Goal: Transaction & Acquisition: Purchase product/service

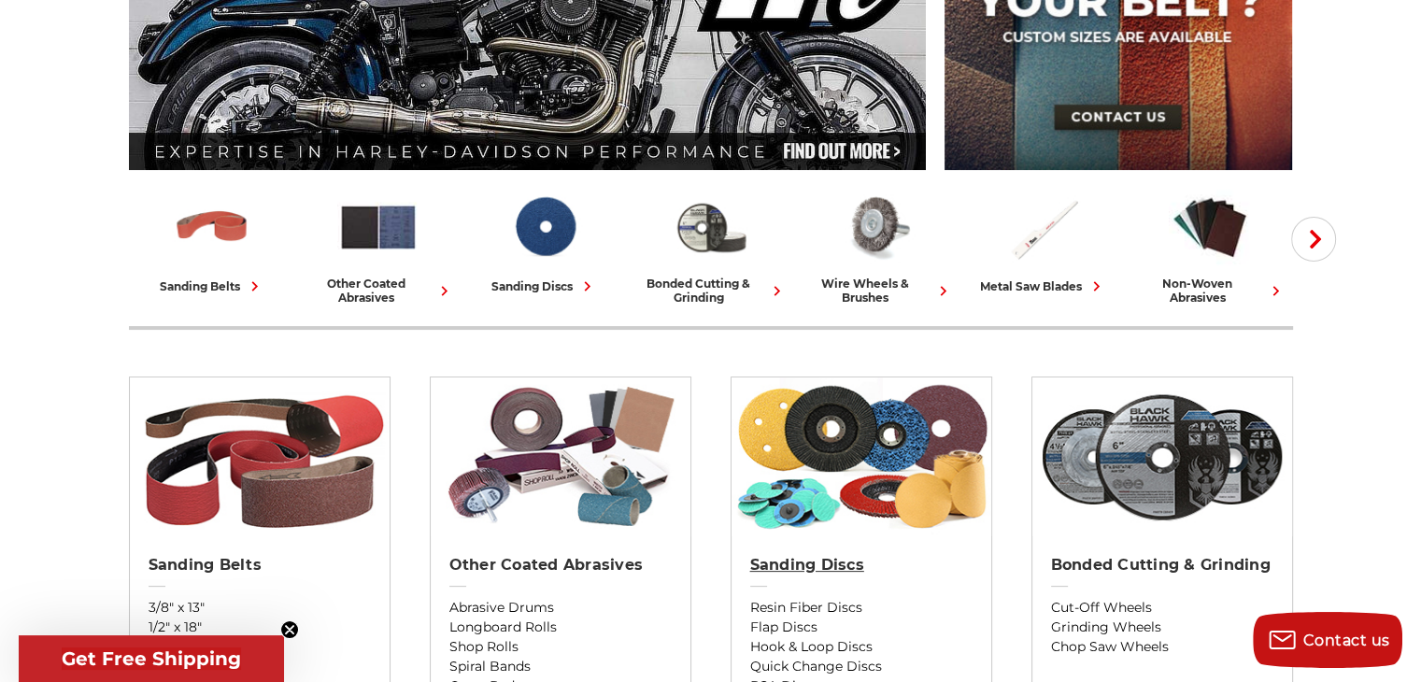
scroll to position [467, 0]
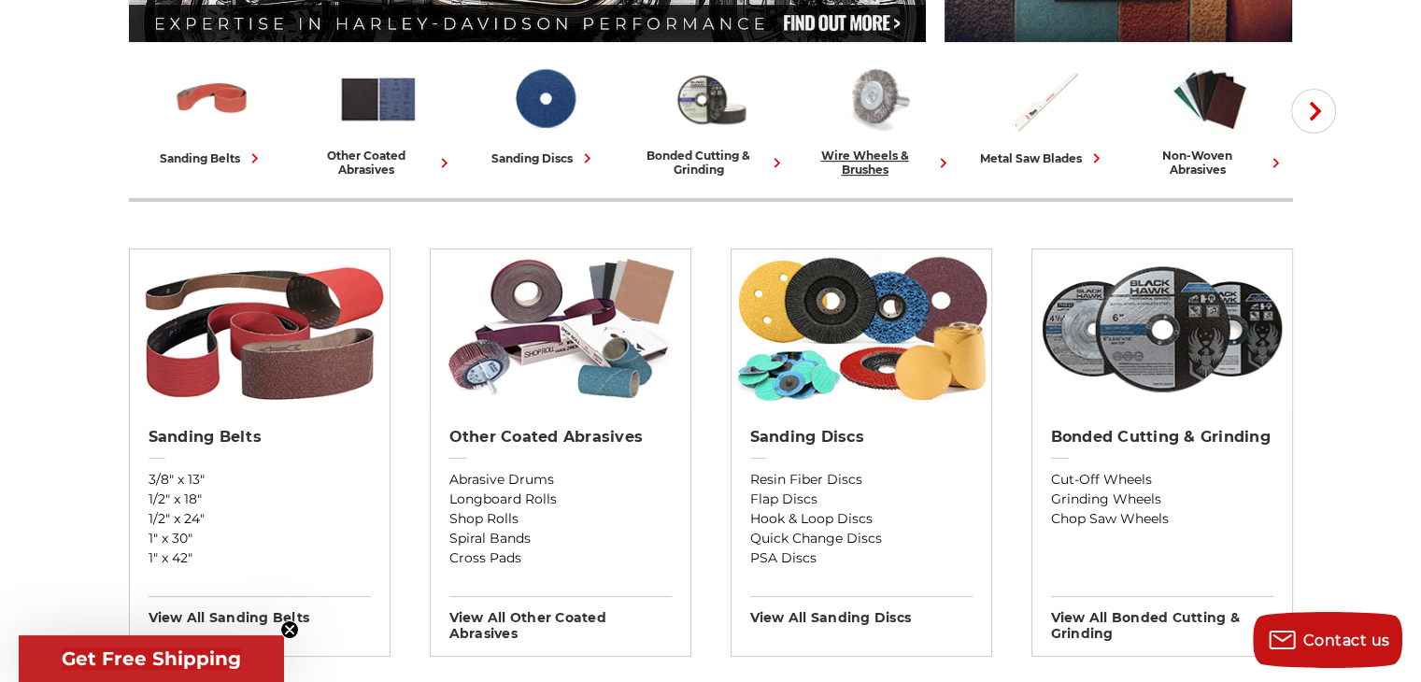
click at [876, 93] on img at bounding box center [877, 99] width 82 height 80
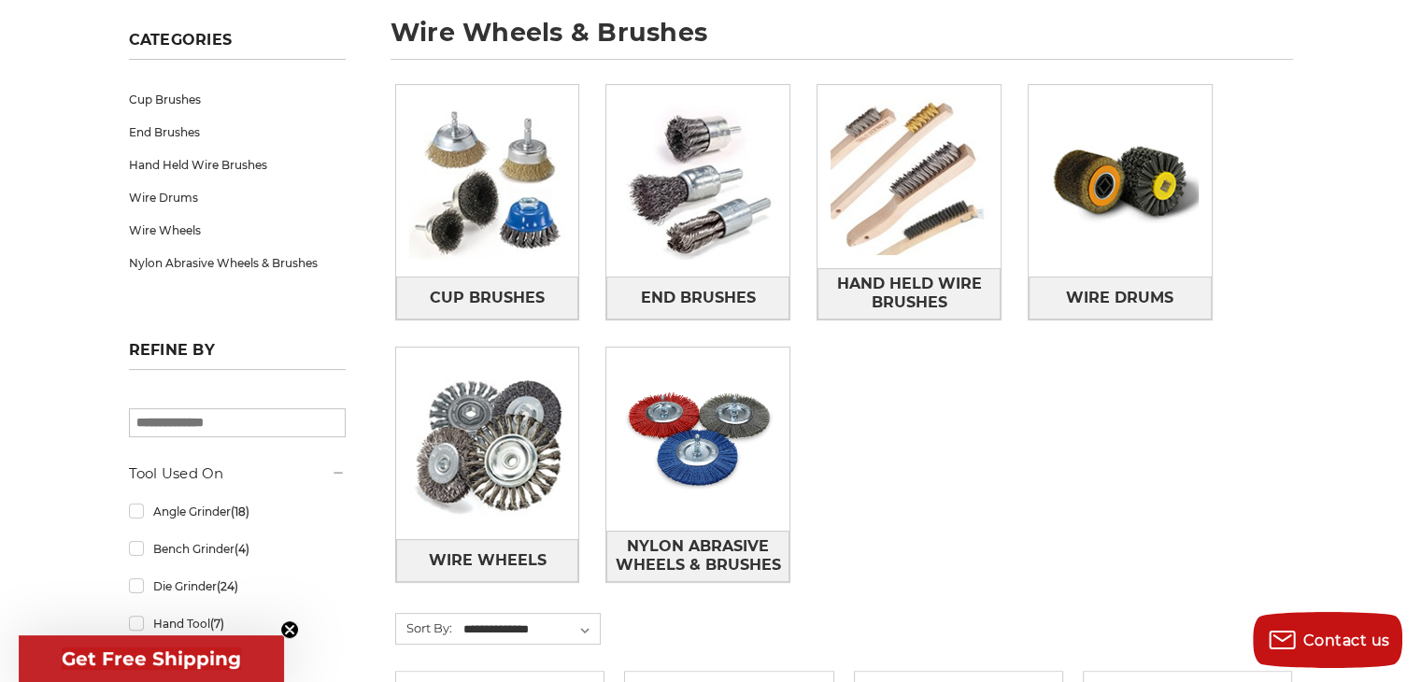
scroll to position [280, 0]
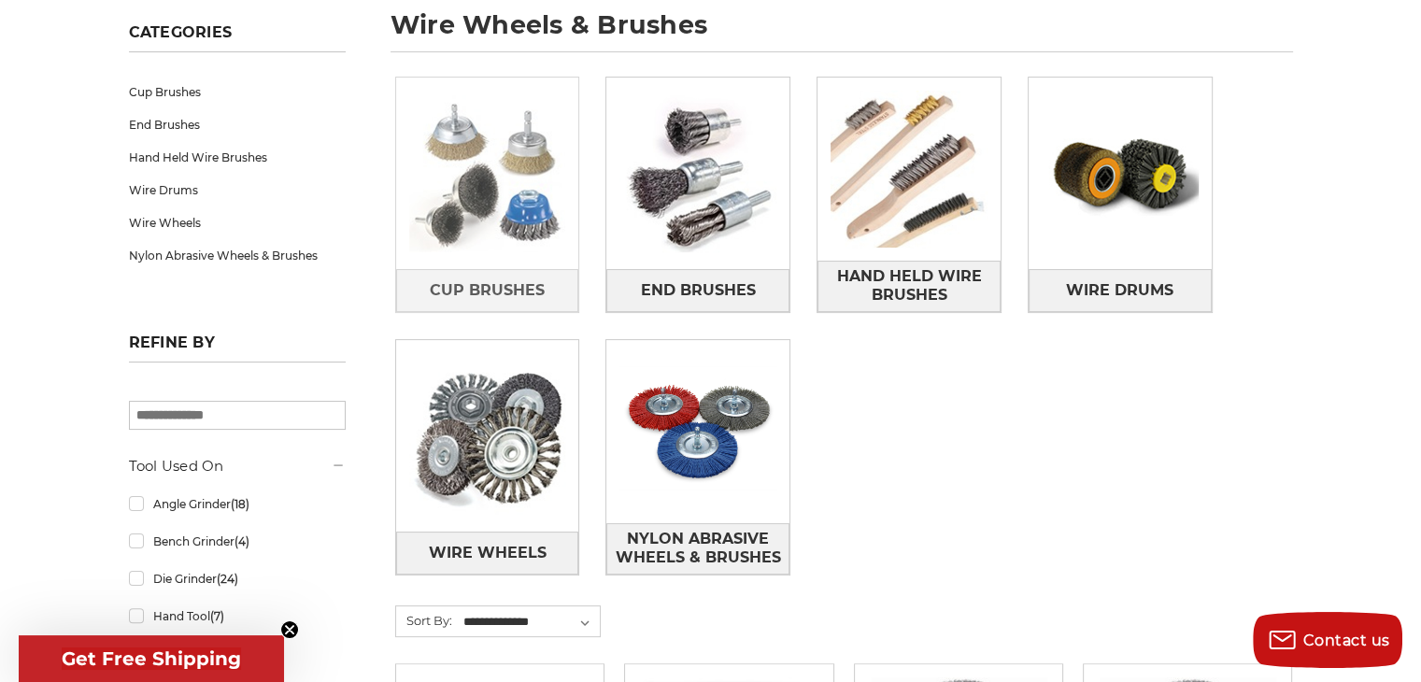
click at [507, 211] on img at bounding box center [487, 173] width 183 height 183
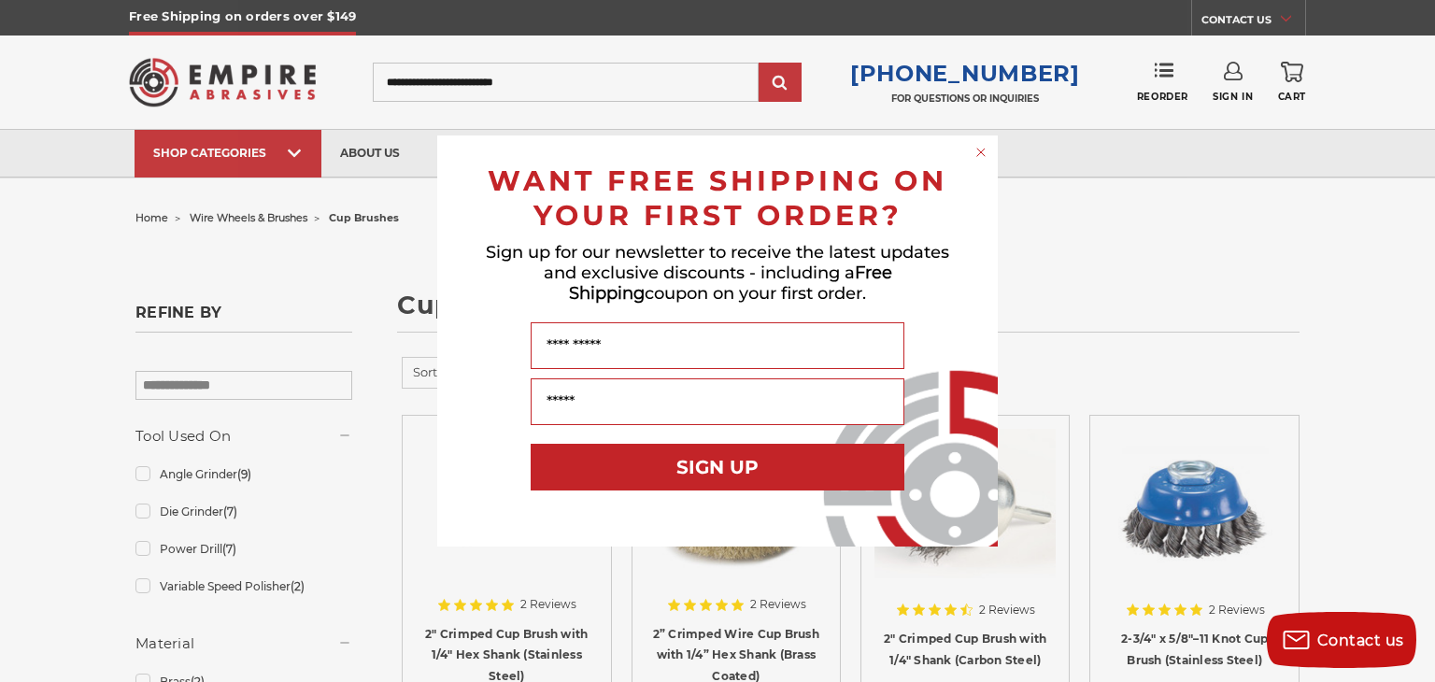
click at [981, 150] on circle "Close dialog" at bounding box center [981, 153] width 18 height 18
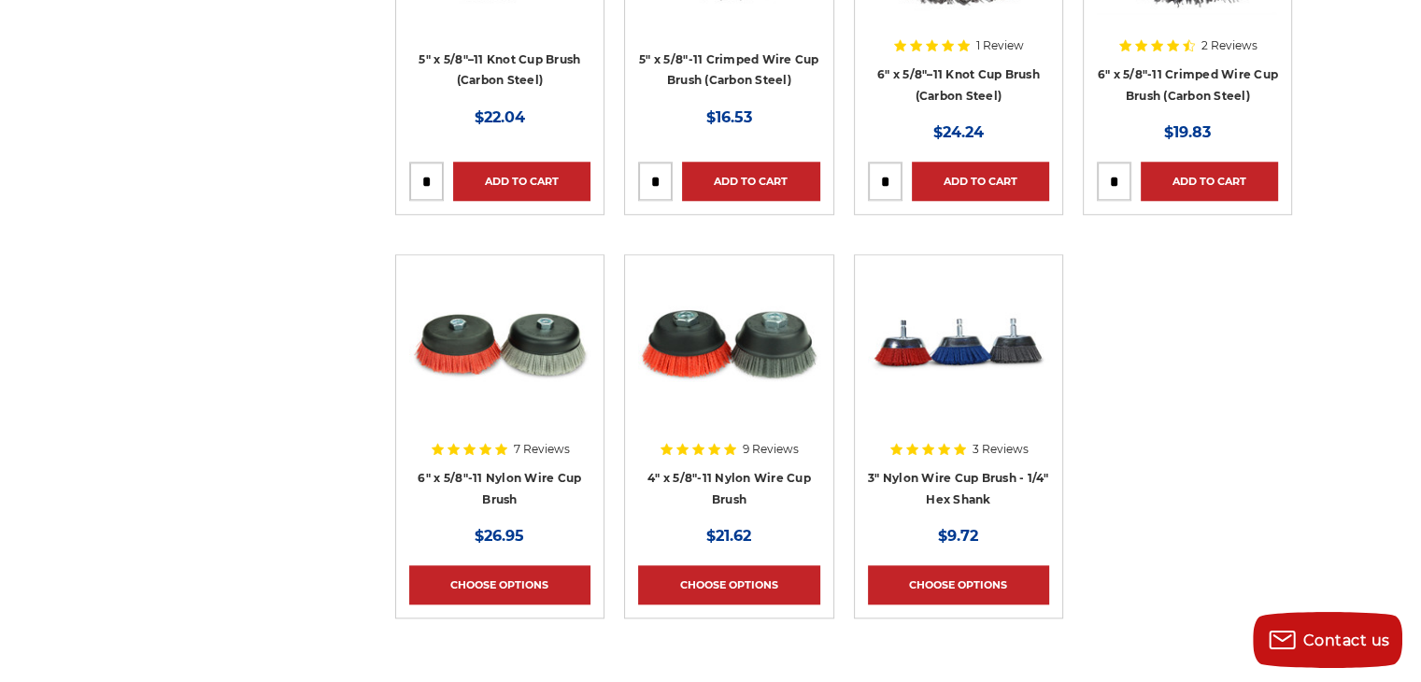
scroll to position [1868, 0]
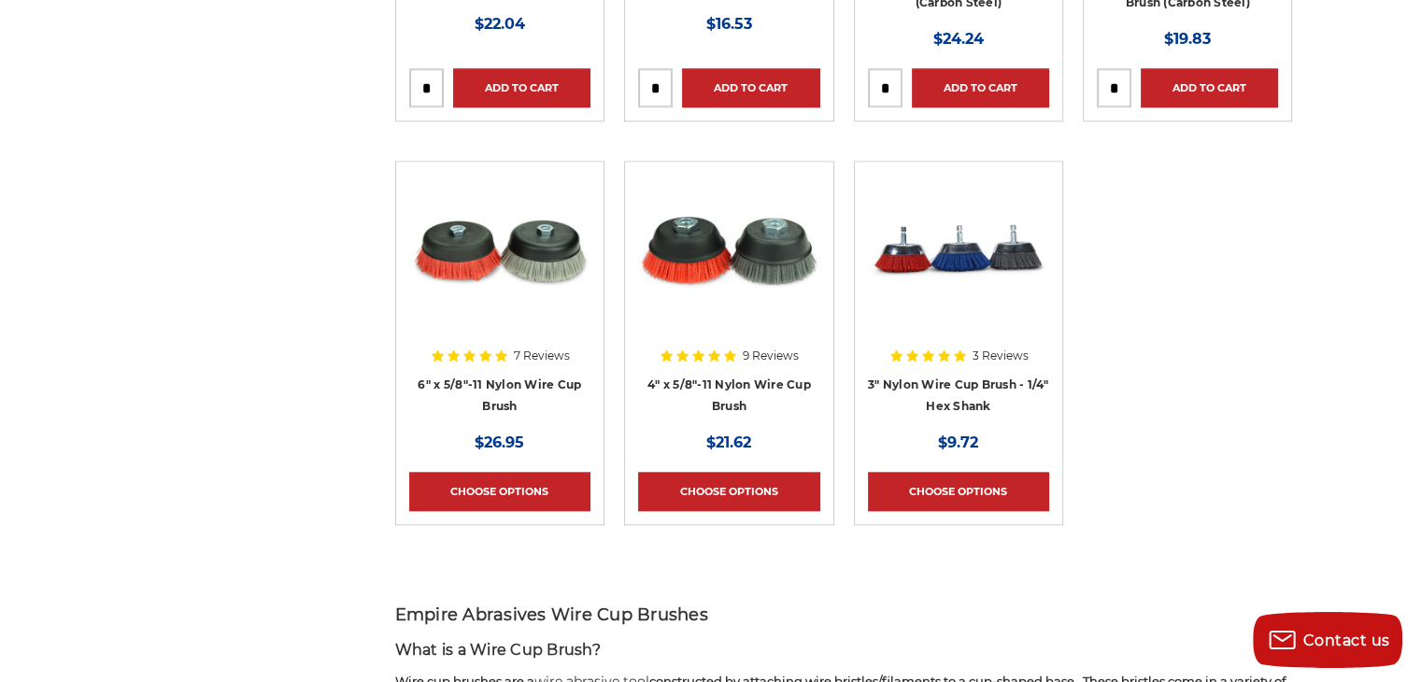
click at [950, 263] on img at bounding box center [958, 249] width 181 height 149
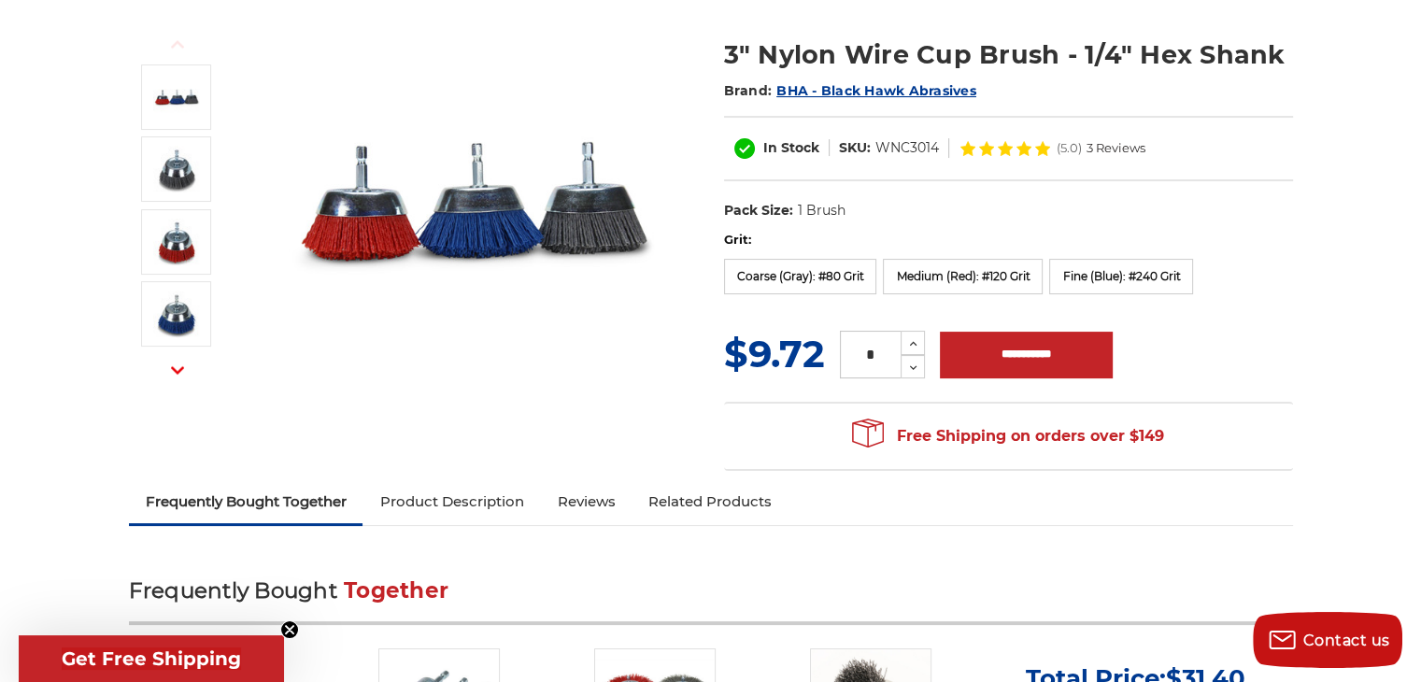
scroll to position [187, 0]
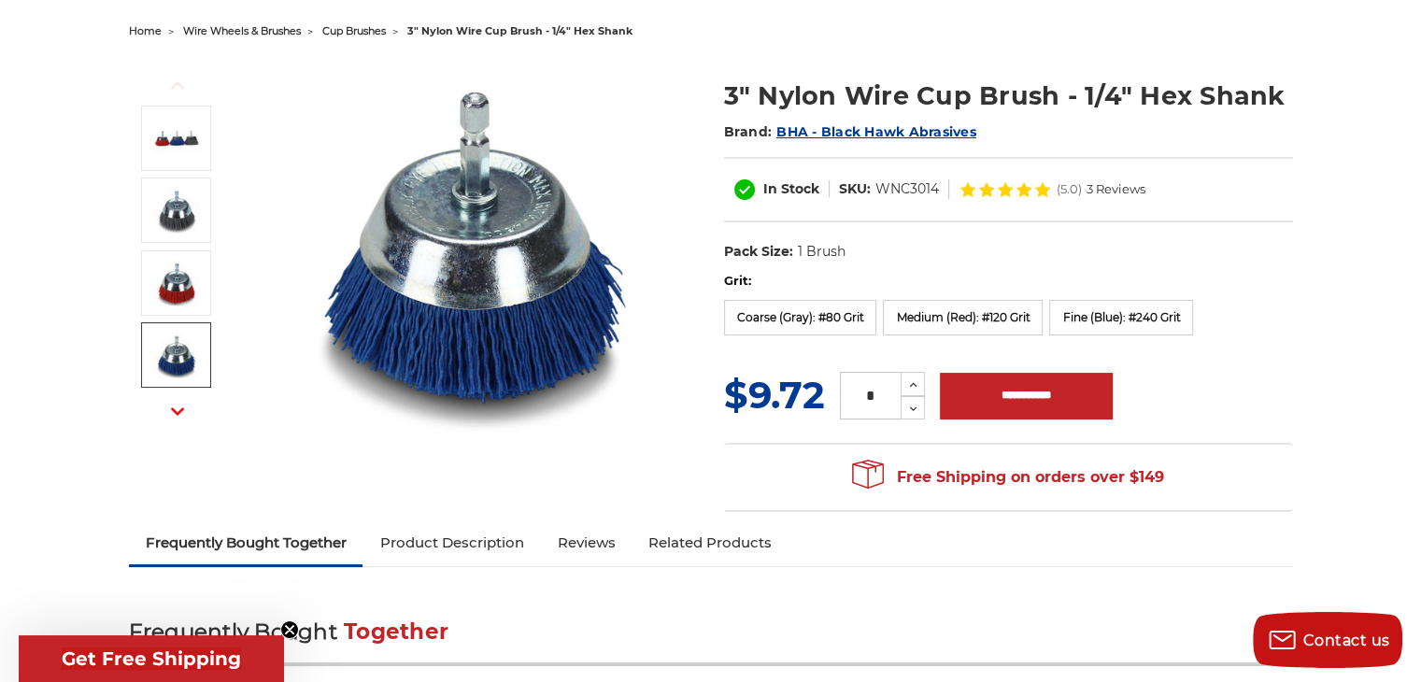
click at [172, 361] on img at bounding box center [176, 355] width 47 height 47
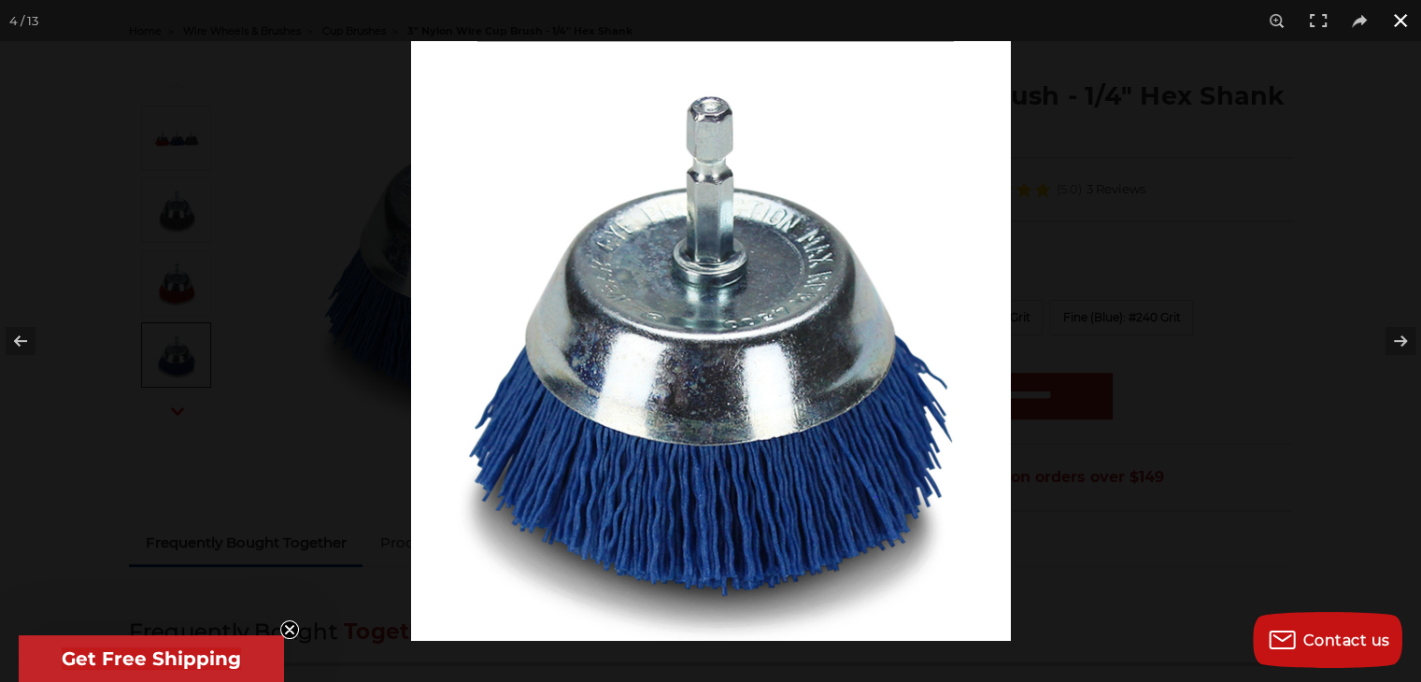
click at [1399, 13] on button at bounding box center [1400, 20] width 41 height 41
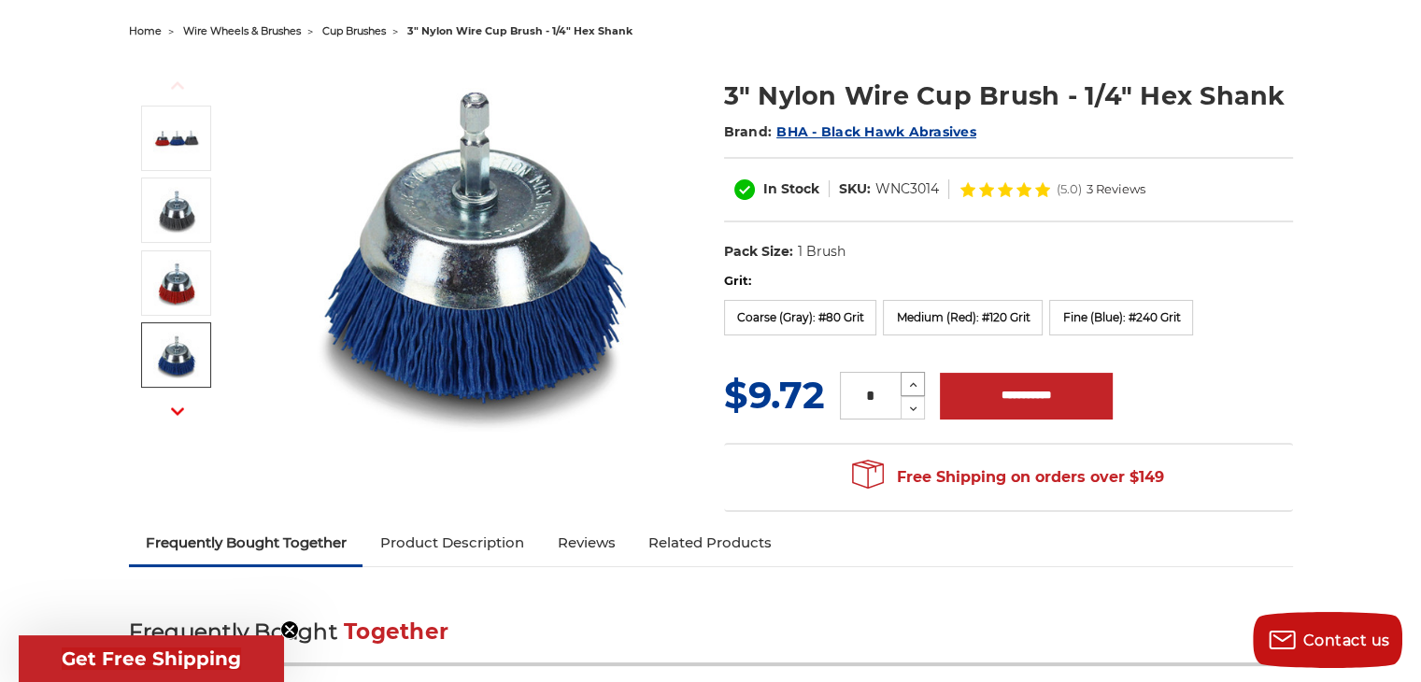
click at [907, 386] on icon at bounding box center [913, 384] width 14 height 17
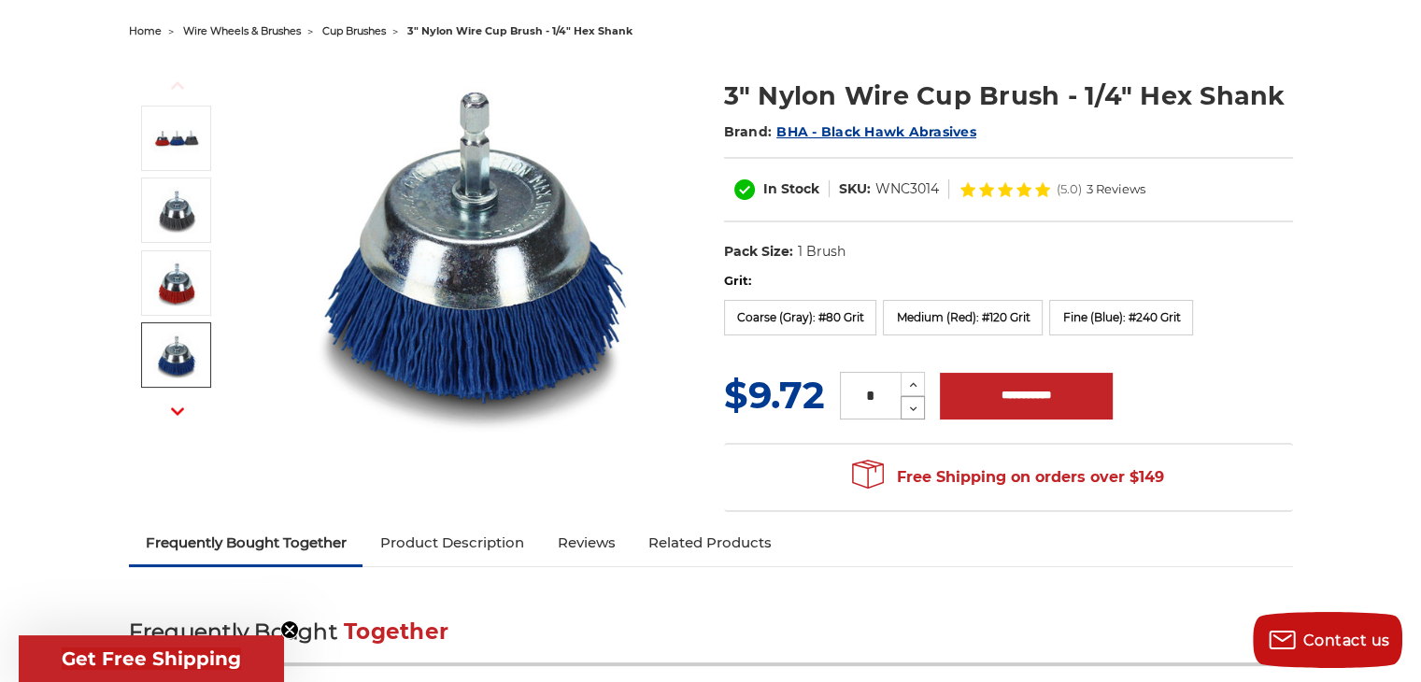
click at [909, 408] on icon at bounding box center [913, 409] width 14 height 17
click at [908, 408] on icon at bounding box center [913, 409] width 14 height 17
click at [908, 407] on icon at bounding box center [913, 409] width 14 height 17
click at [905, 404] on icon at bounding box center [912, 408] width 15 height 15
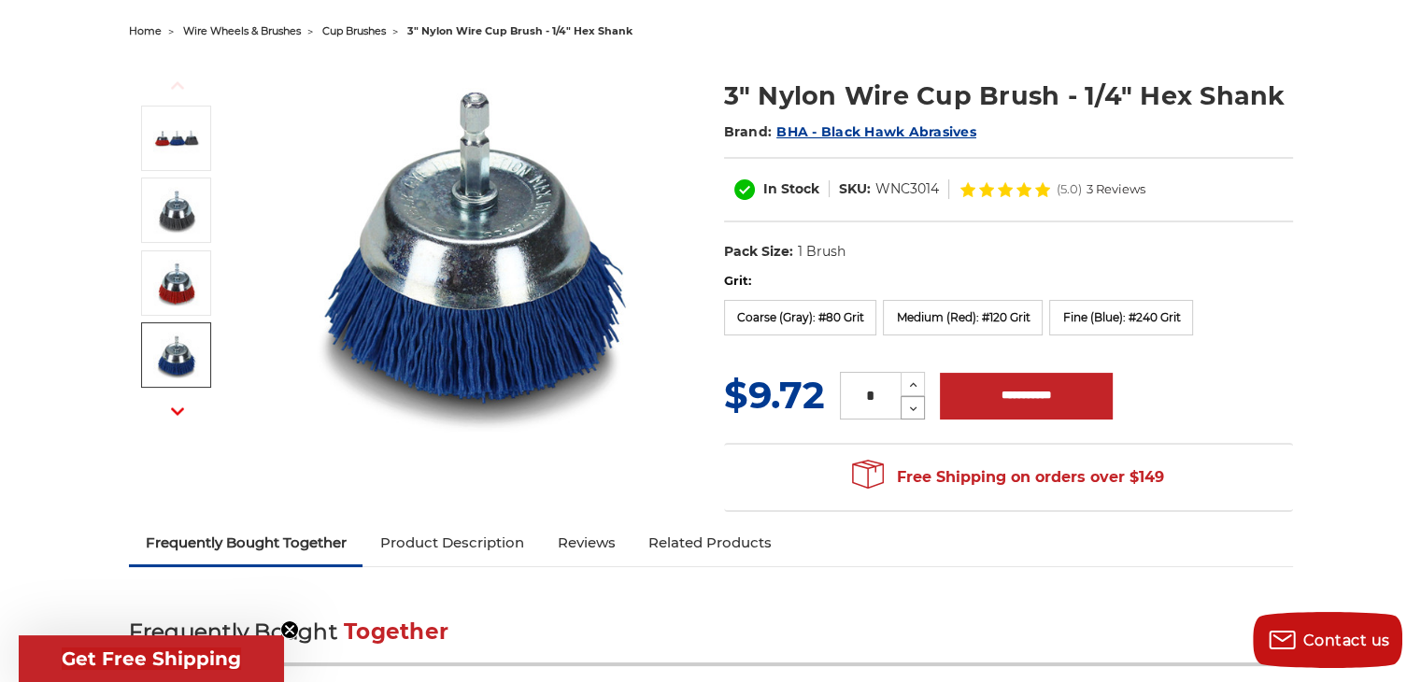
type input "*"
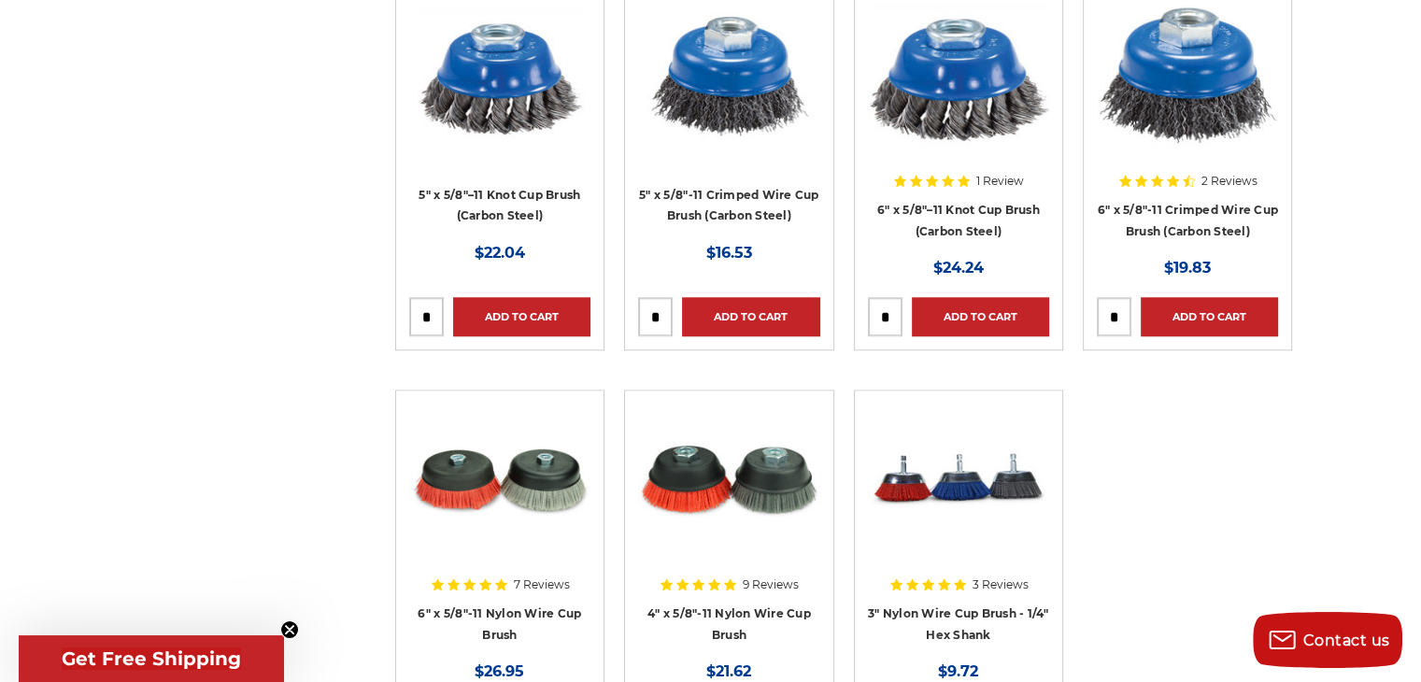
scroll to position [1826, 0]
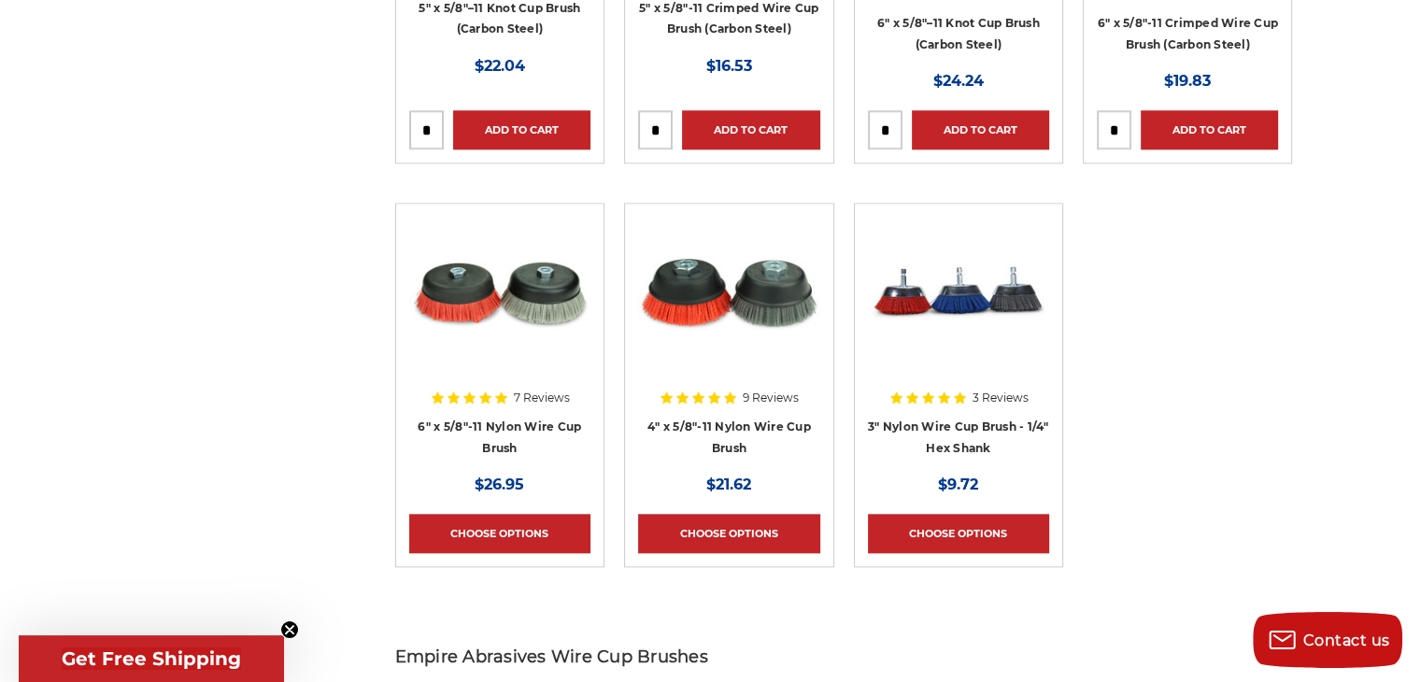
click at [729, 333] on img at bounding box center [728, 291] width 181 height 149
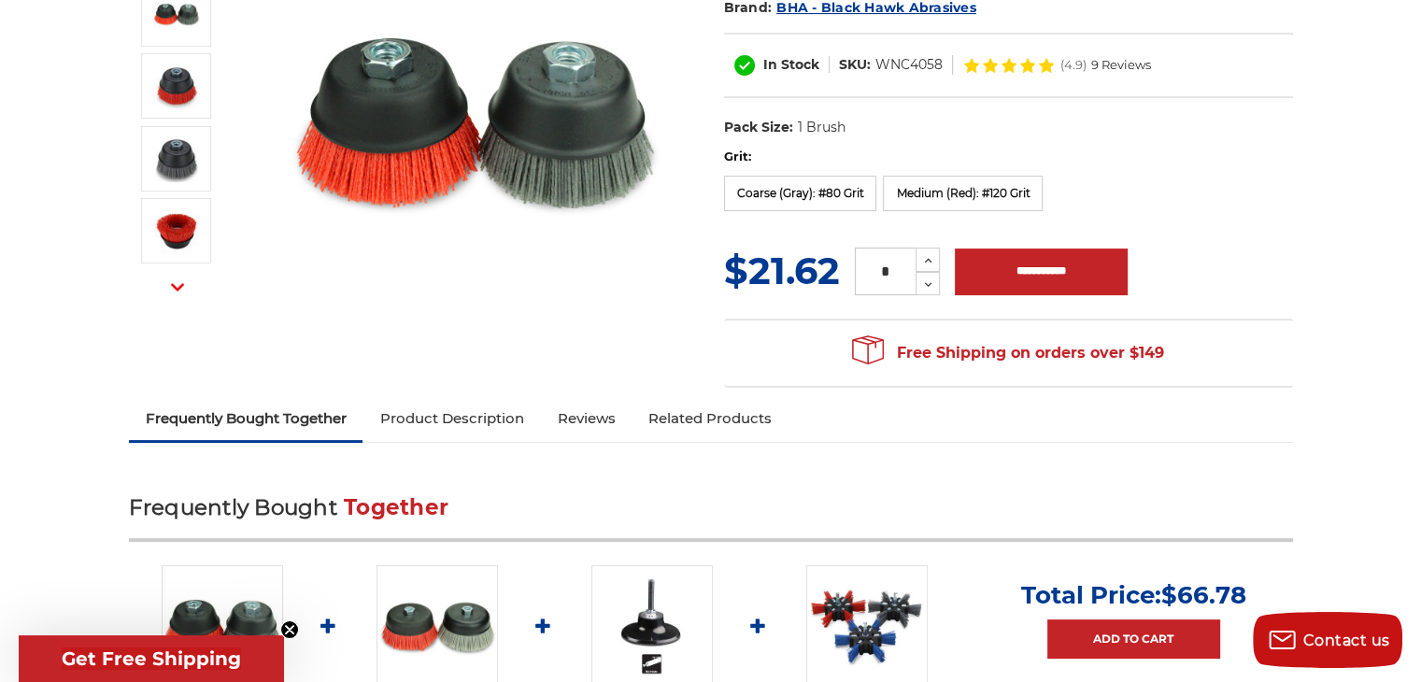
scroll to position [561, 0]
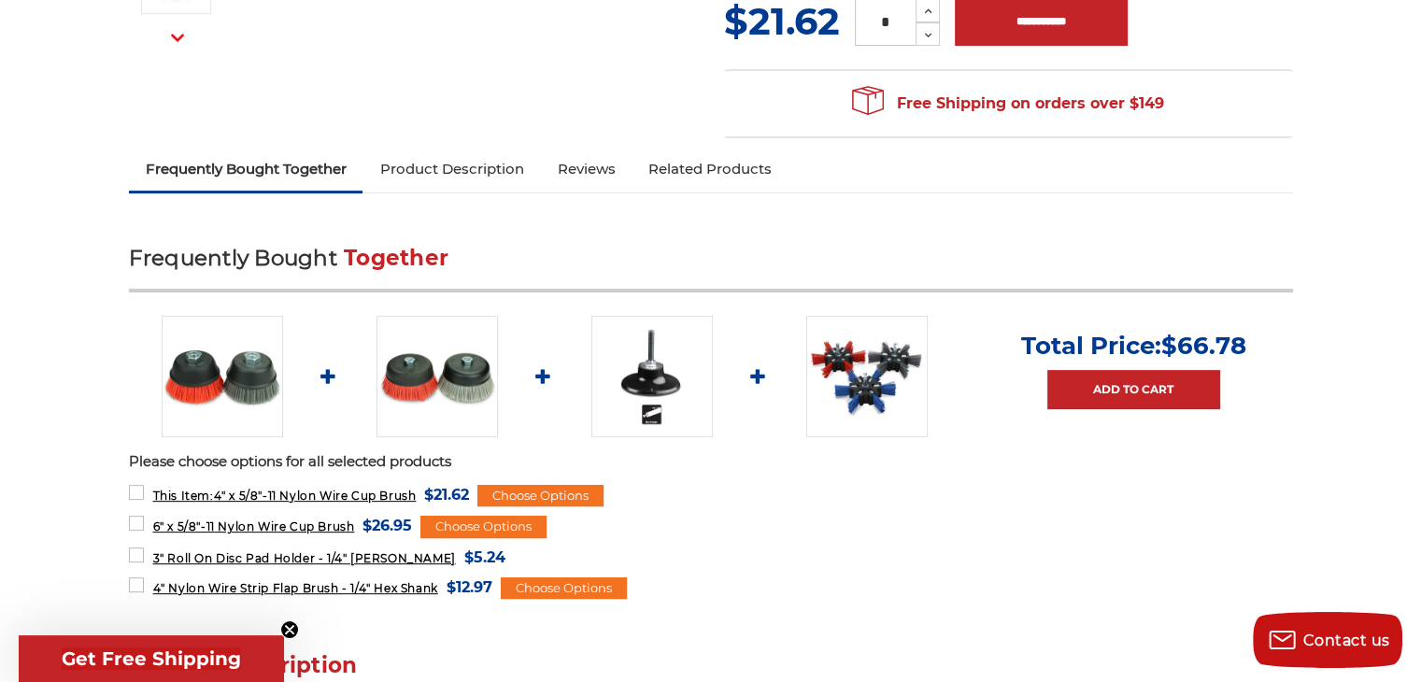
click at [853, 371] on img at bounding box center [866, 376] width 121 height 121
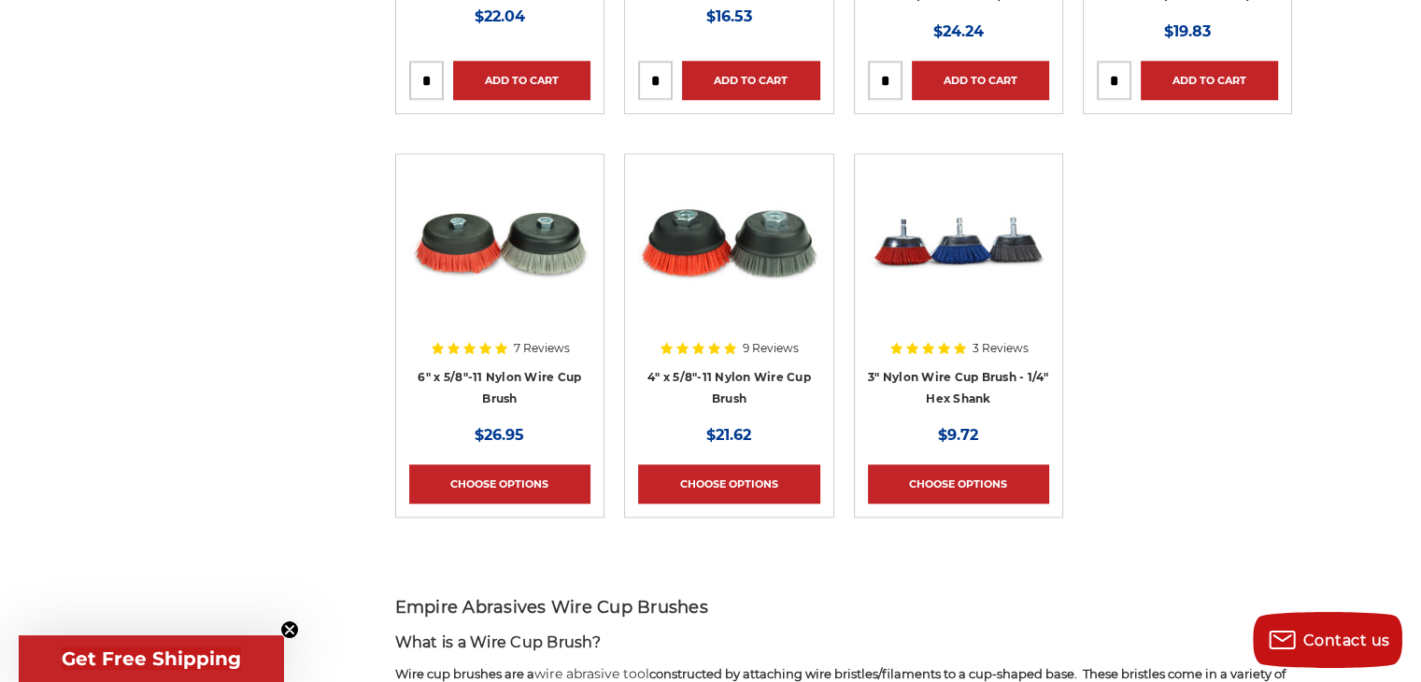
scroll to position [1920, 0]
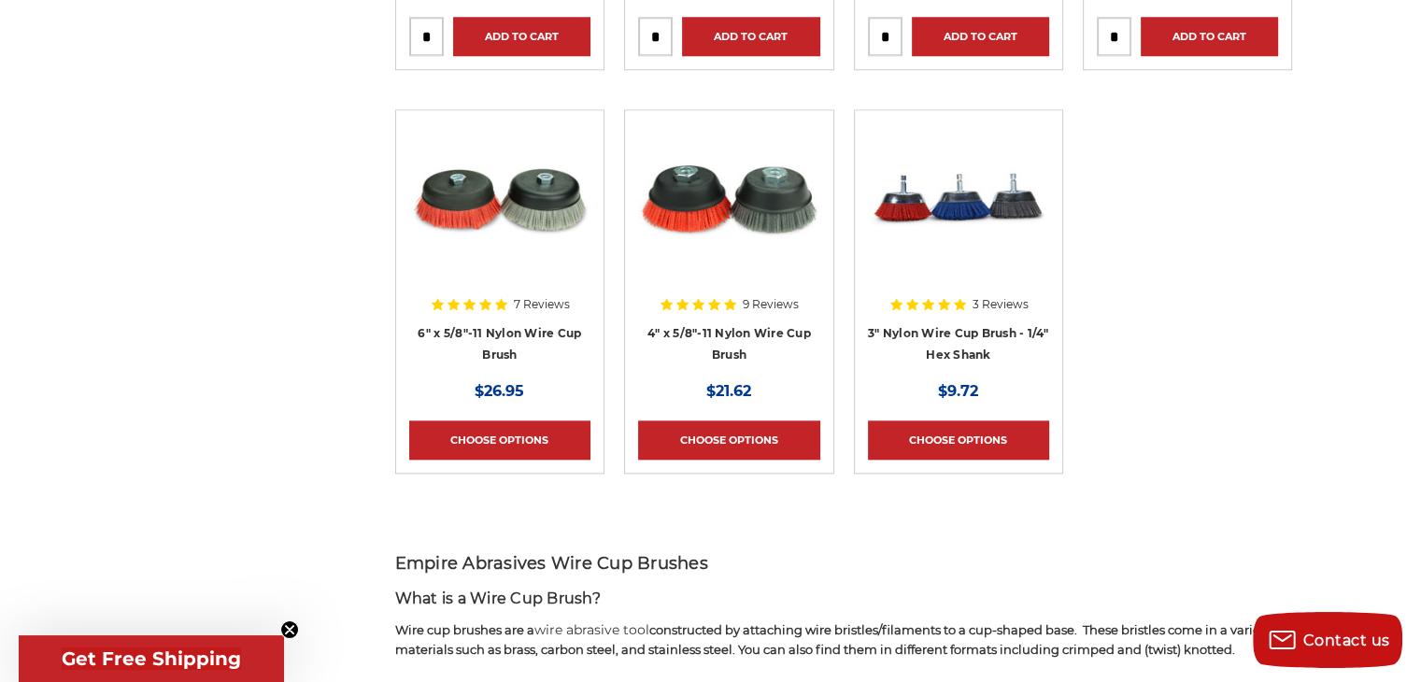
click at [970, 244] on img at bounding box center [958, 197] width 181 height 149
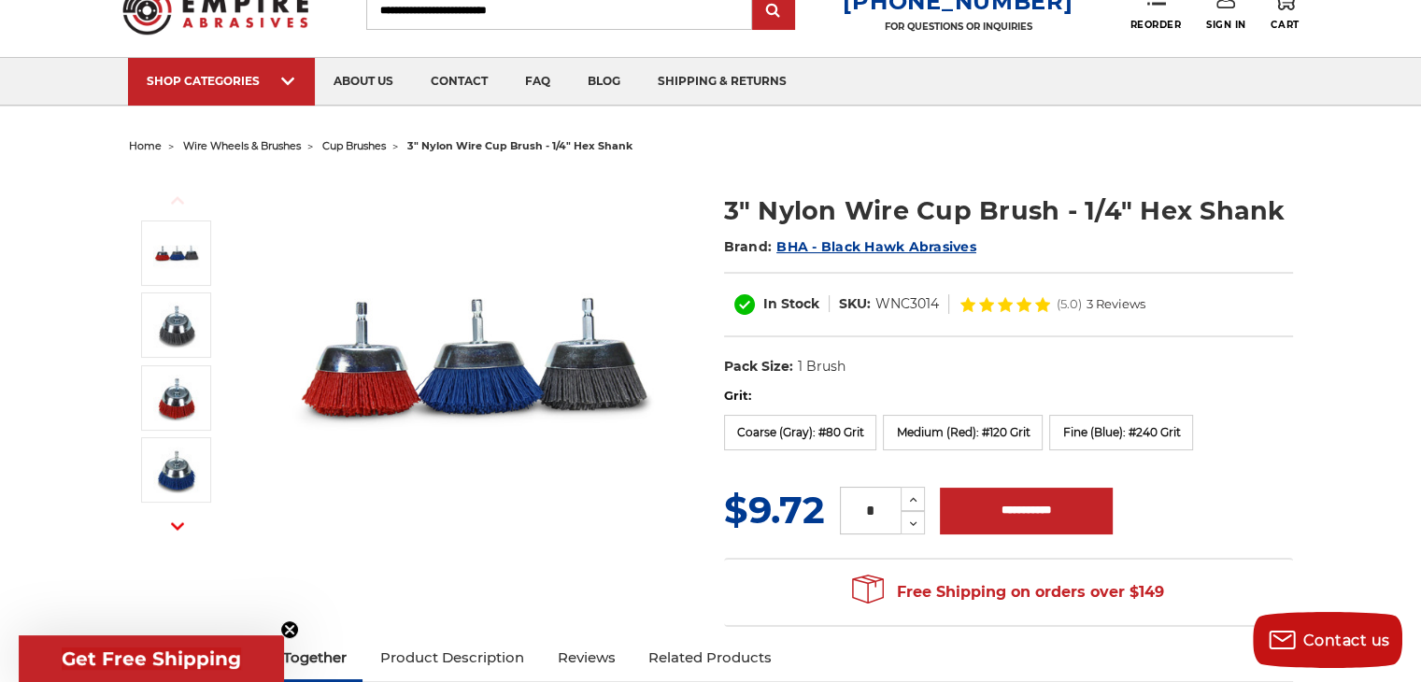
scroll to position [93, 0]
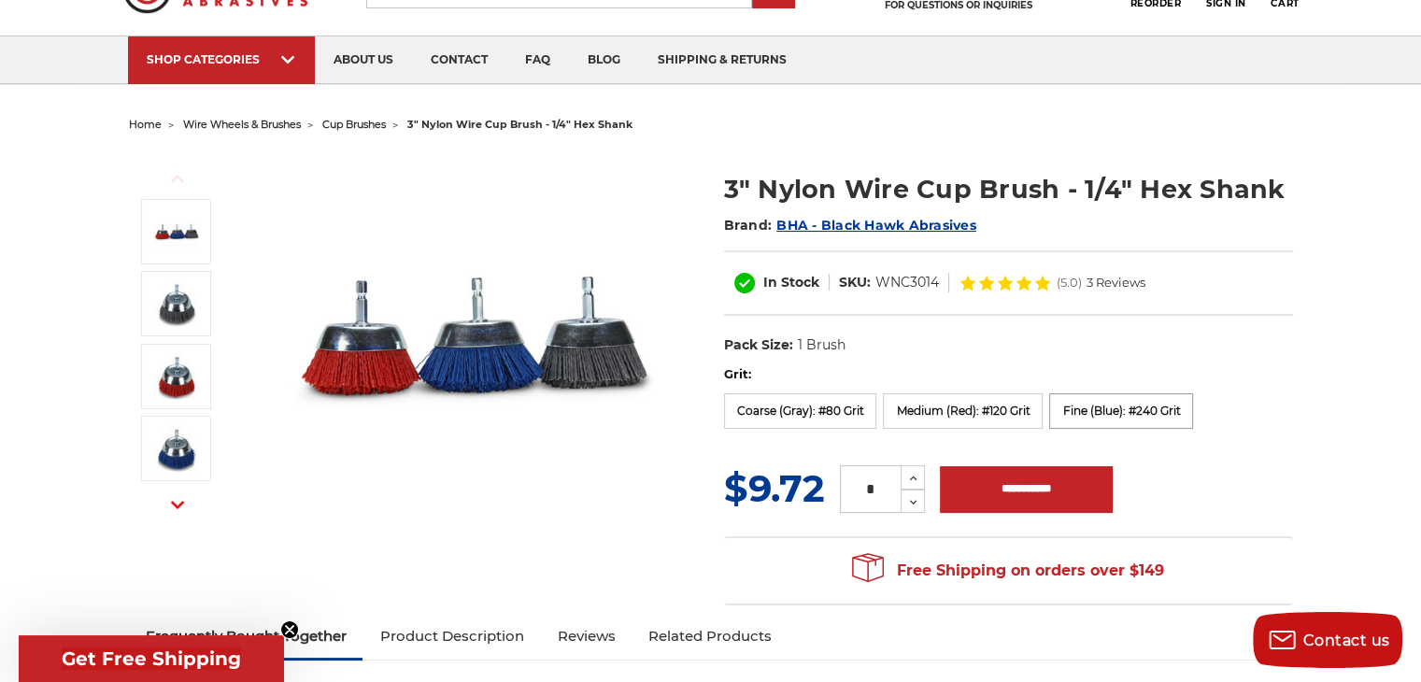
click at [1126, 405] on label "Fine (Blue): #240 Grit" at bounding box center [1121, 410] width 144 height 35
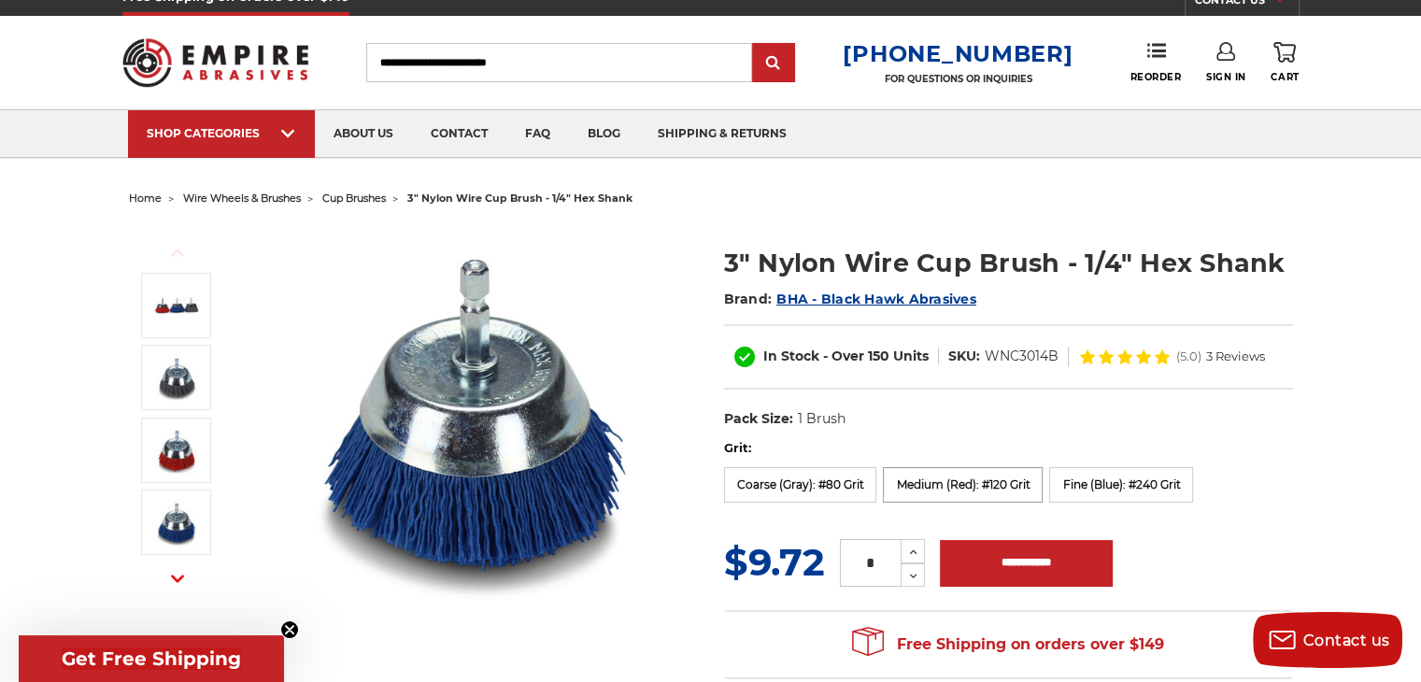
scroll to position [0, 0]
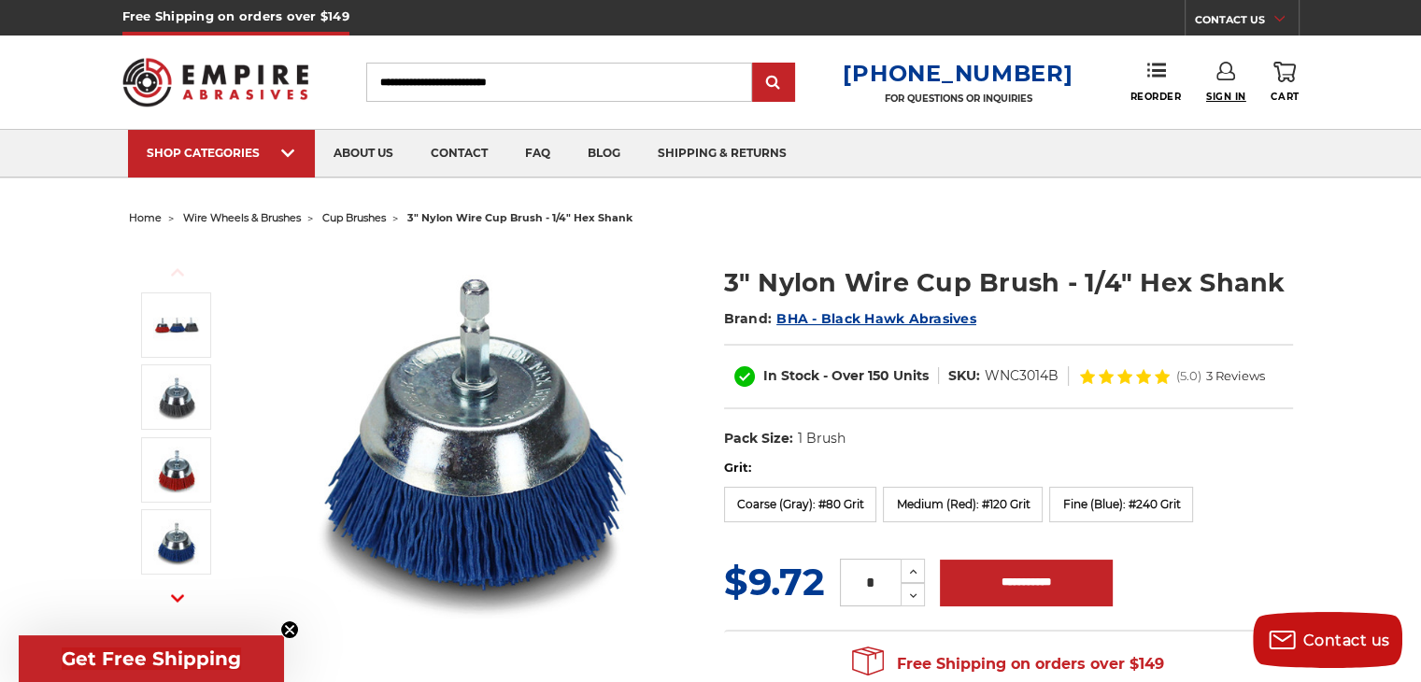
click at [1222, 94] on span "Sign In" at bounding box center [1226, 97] width 40 height 12
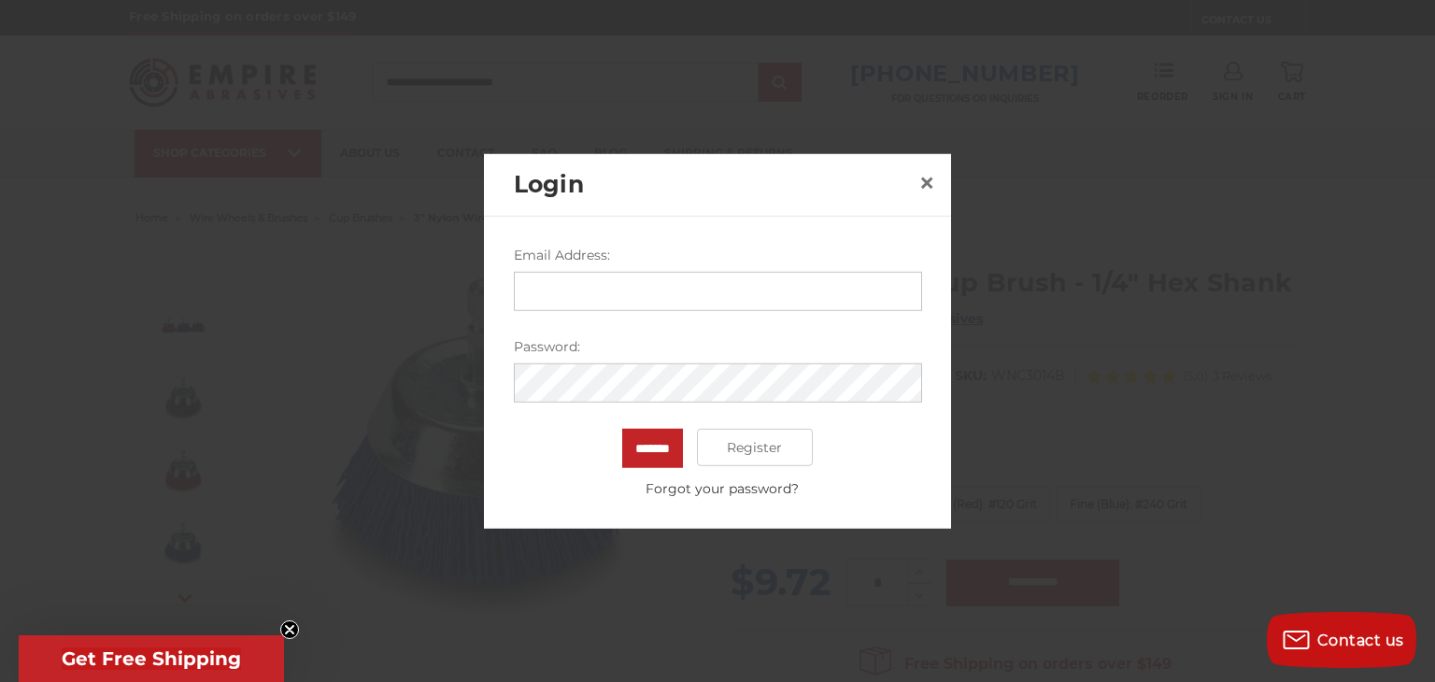
click at [635, 292] on input "Email Address:" at bounding box center [718, 291] width 408 height 39
click at [928, 181] on span "×" at bounding box center [926, 181] width 17 height 36
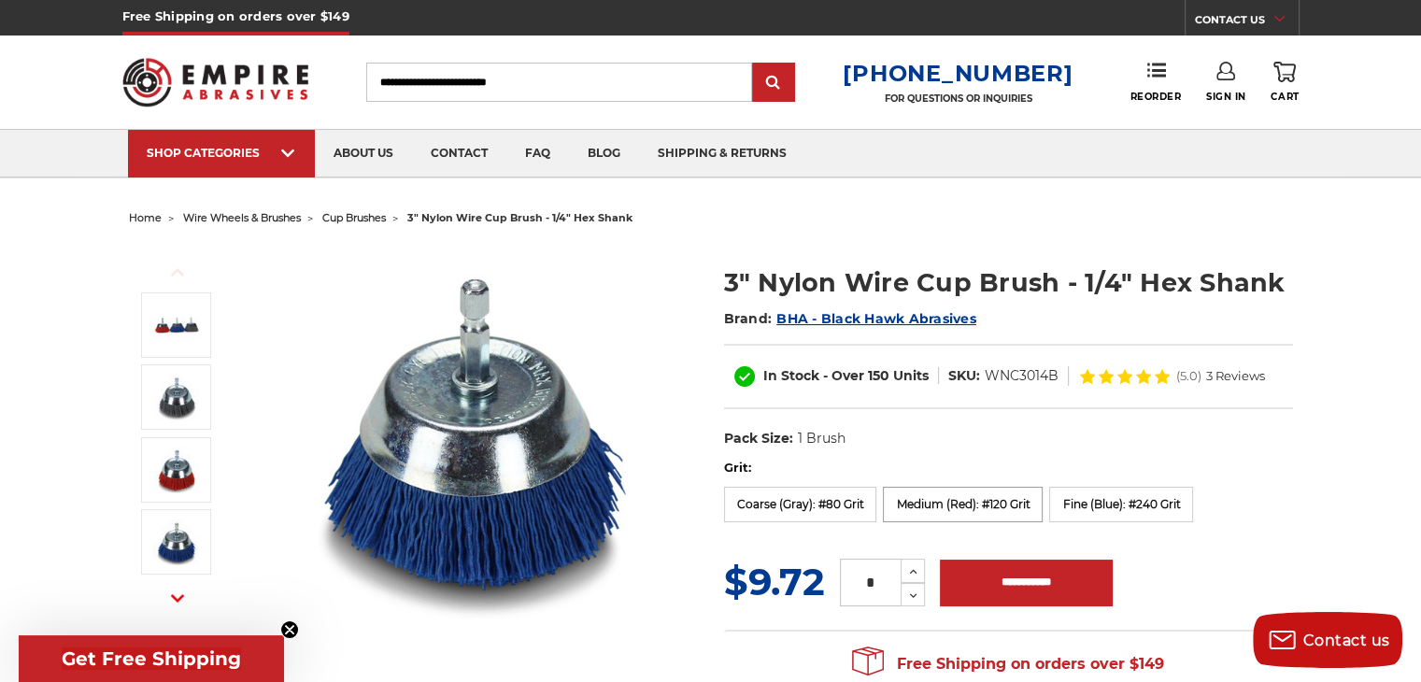
click at [978, 520] on label "Medium (Red): #120 Grit" at bounding box center [963, 504] width 160 height 35
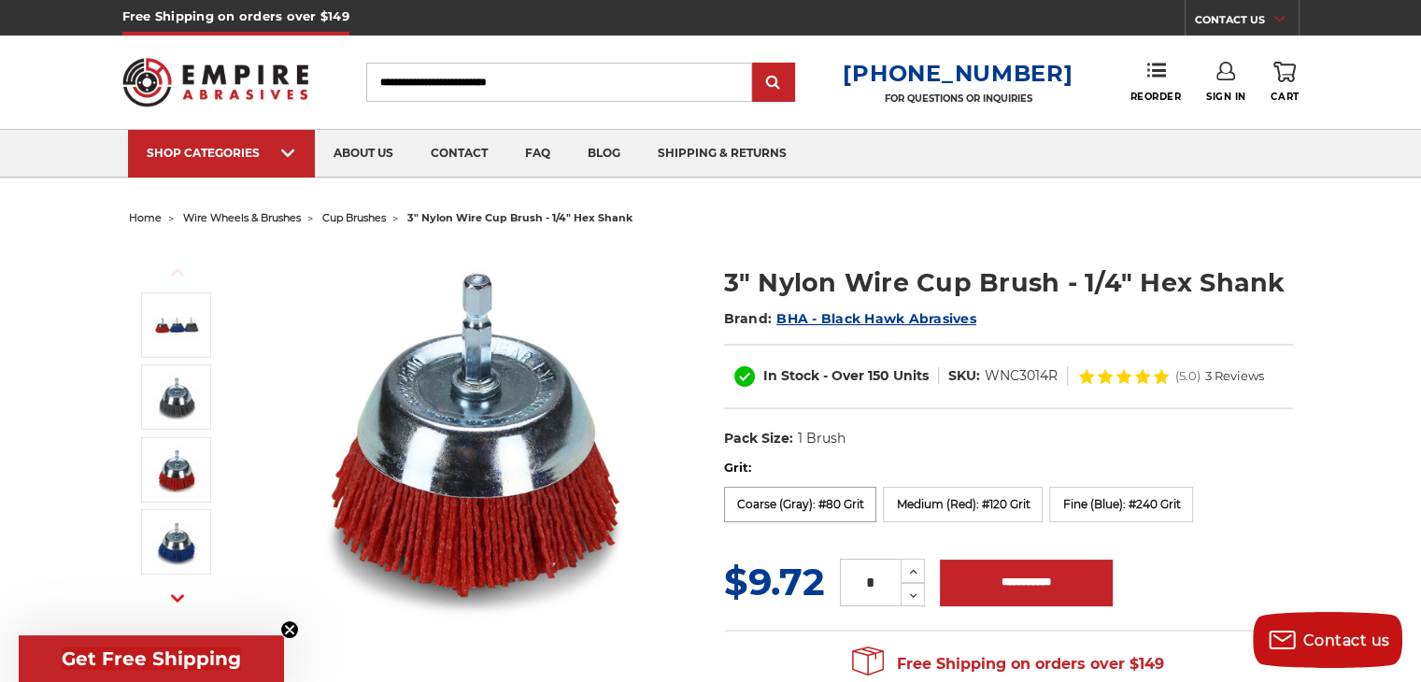
click at [818, 505] on label "Coarse (Gray): #80 Grit" at bounding box center [800, 504] width 153 height 35
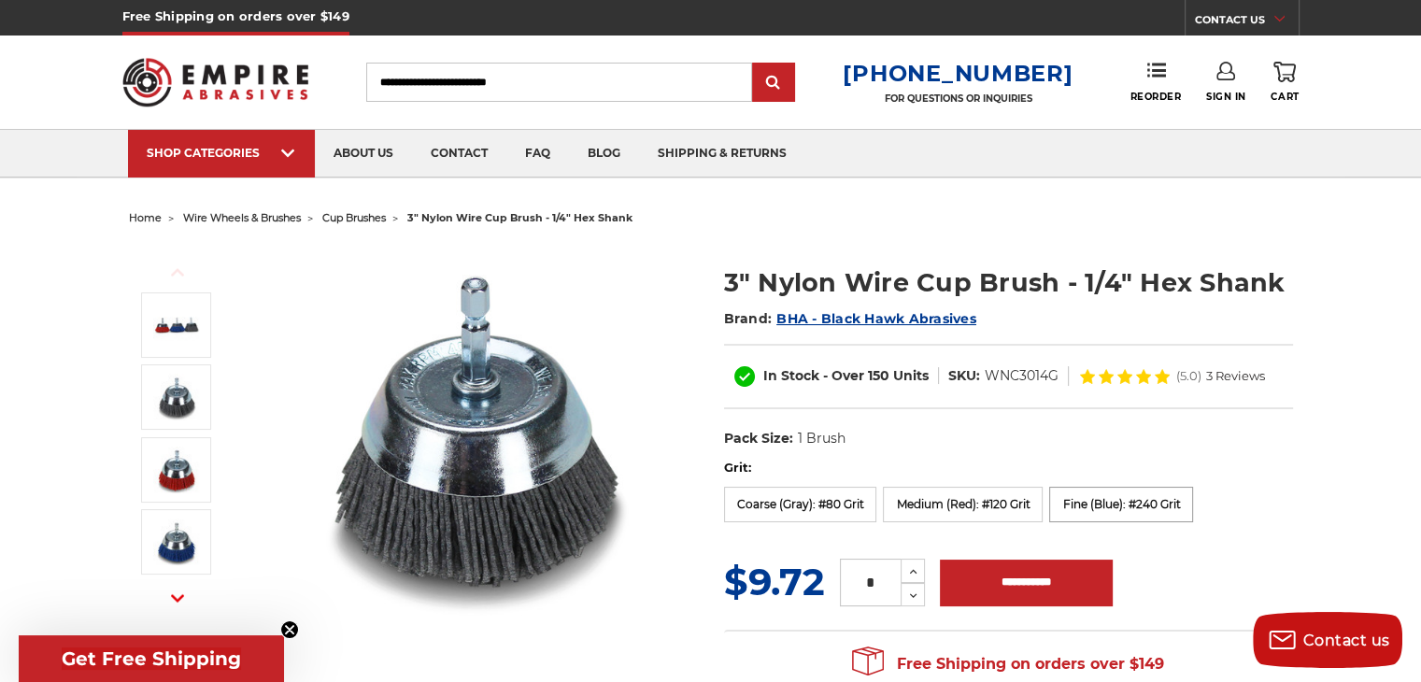
click at [1096, 513] on label "Fine (Blue): #240 Grit" at bounding box center [1121, 504] width 144 height 35
